Goal: Transaction & Acquisition: Subscribe to service/newsletter

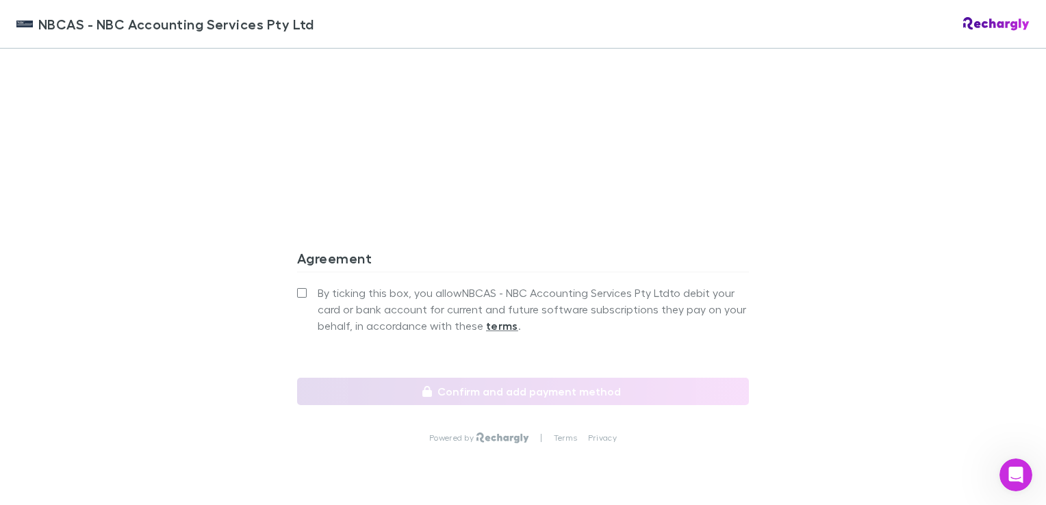
scroll to position [1264, 0]
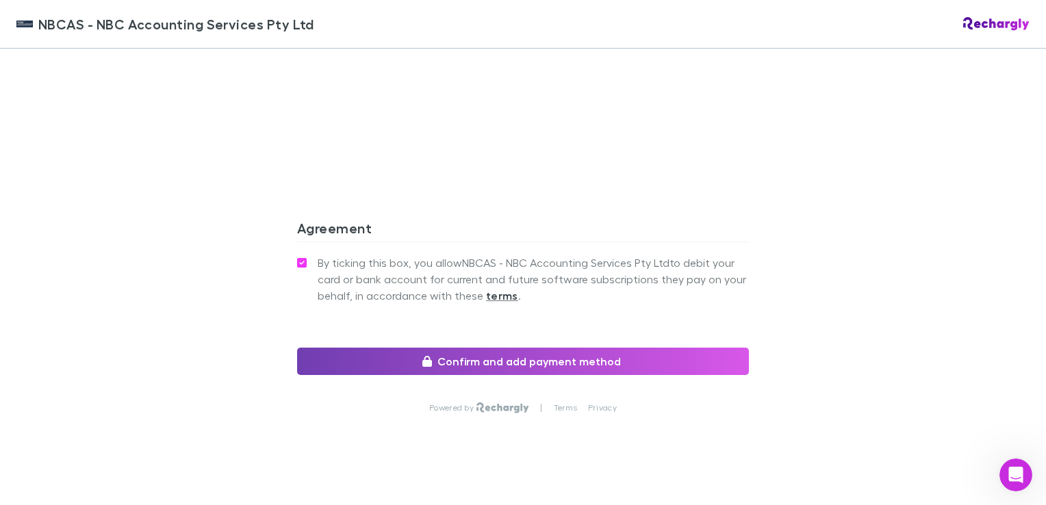
click at [489, 348] on button "Confirm and add payment method" at bounding box center [523, 361] width 452 height 27
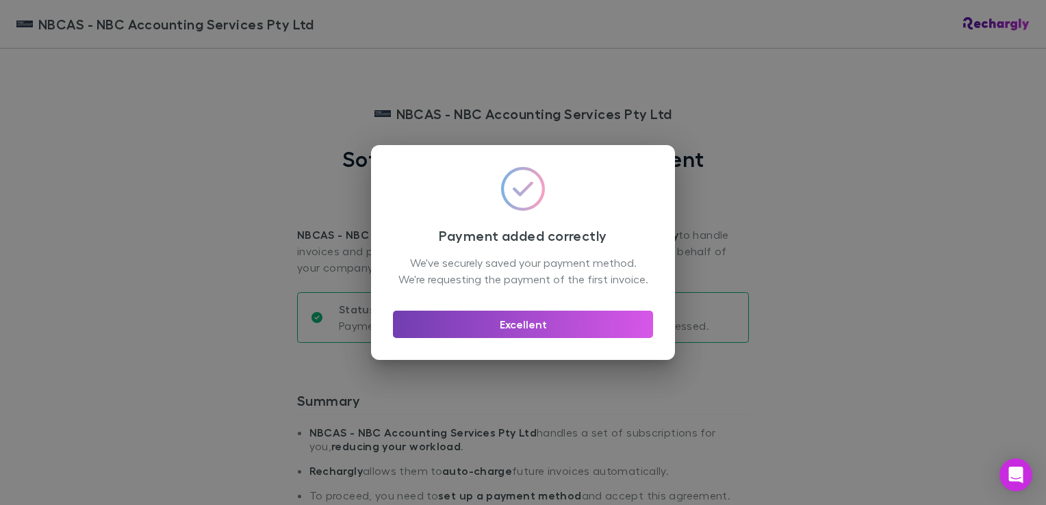
click at [503, 332] on button "Excellent" at bounding box center [523, 324] width 260 height 27
